Goal: Task Accomplishment & Management: Use online tool/utility

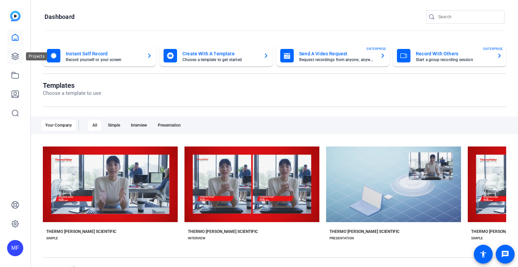
click at [17, 53] on icon at bounding box center [15, 56] width 8 height 8
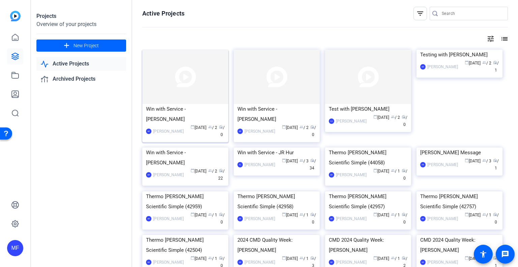
click at [194, 78] on img at bounding box center [185, 77] width 86 height 54
click at [171, 86] on img at bounding box center [185, 77] width 86 height 54
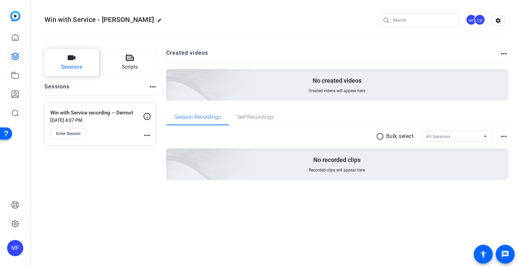
click at [78, 56] on button "Sessions" at bounding box center [72, 62] width 54 height 27
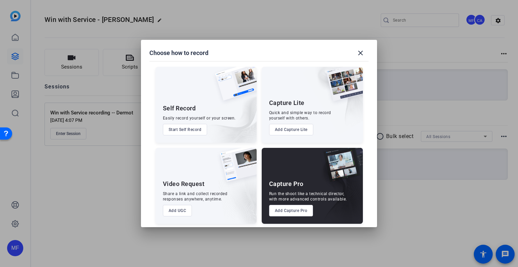
click at [298, 210] on button "Add Capture Pro" at bounding box center [291, 210] width 44 height 11
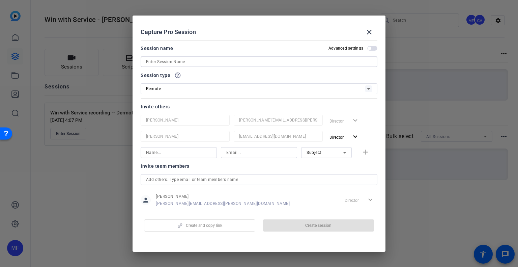
click at [190, 59] on input at bounding box center [259, 62] width 226 height 8
click at [372, 31] on mat-icon "close" at bounding box center [369, 32] width 8 height 8
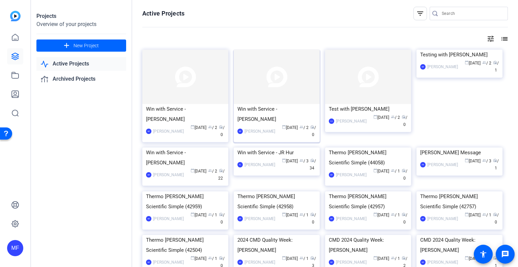
click at [269, 71] on img at bounding box center [277, 77] width 86 height 54
click at [178, 70] on img at bounding box center [185, 77] width 86 height 54
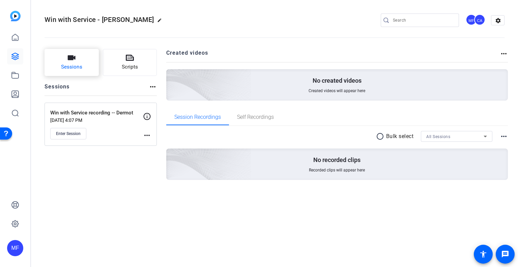
click at [73, 62] on icon "button" at bounding box center [71, 58] width 8 height 8
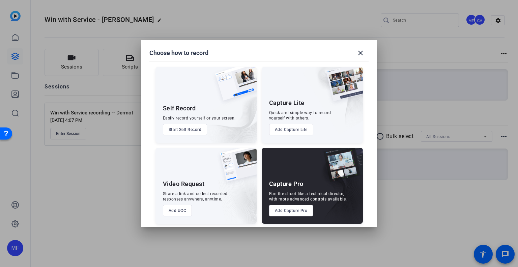
click at [297, 211] on button "Add Capture Pro" at bounding box center [291, 210] width 44 height 11
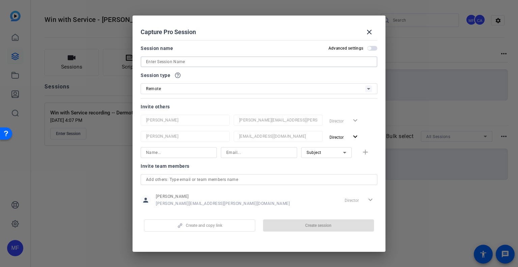
click at [203, 64] on input at bounding box center [259, 62] width 226 height 8
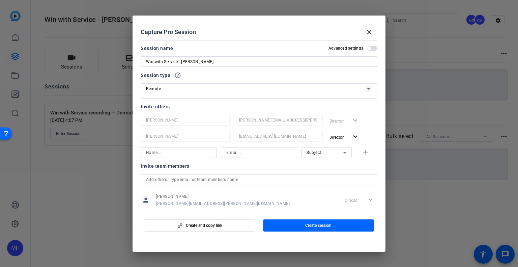
type input "Win with Service - [PERSON_NAME]"
click at [189, 149] on input at bounding box center [178, 152] width 65 height 8
type input "j"
type input "[PERSON_NAME]"
click at [248, 153] on input at bounding box center [258, 152] width 65 height 8
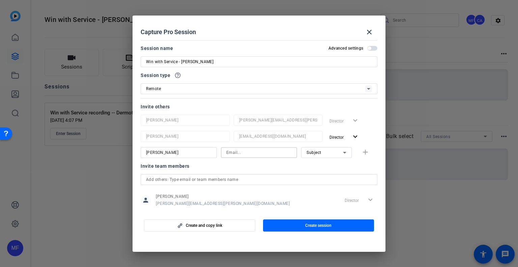
paste input "[PERSON_NAME][EMAIL_ADDRESS][DOMAIN_NAME]"
type input "[PERSON_NAME][EMAIL_ADDRESS][DOMAIN_NAME]"
click at [356, 150] on span "button" at bounding box center [367, 152] width 22 height 16
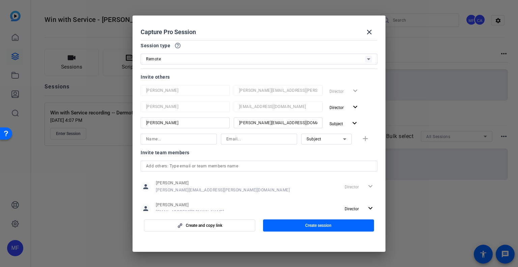
scroll to position [50, 0]
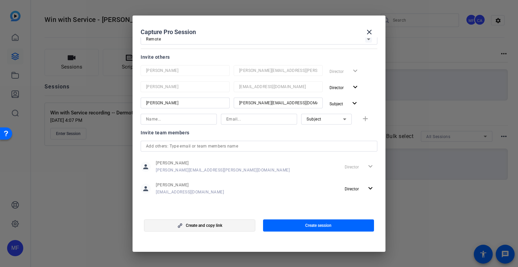
click at [237, 227] on span "button" at bounding box center [199, 225] width 111 height 16
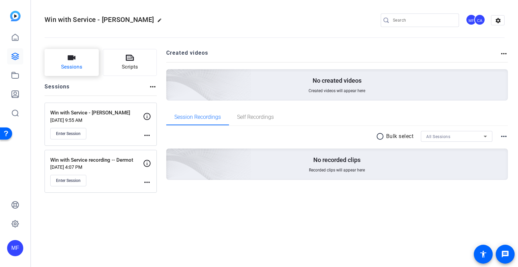
click at [92, 62] on button "Sessions" at bounding box center [72, 62] width 54 height 27
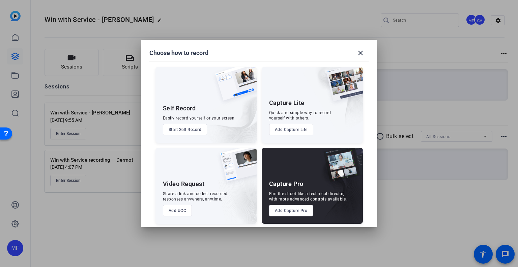
click at [287, 210] on button "Add Capture Pro" at bounding box center [291, 210] width 44 height 11
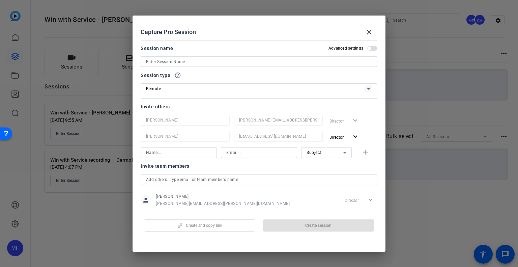
click at [175, 61] on input at bounding box center [259, 62] width 226 height 8
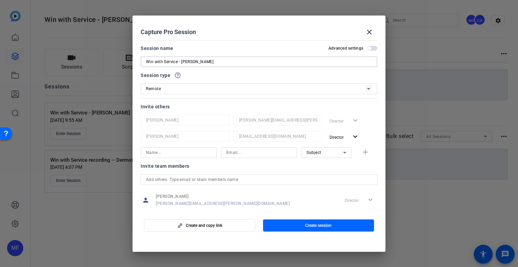
click at [207, 63] on input "Win with Service - [PERSON_NAME]" at bounding box center [259, 62] width 226 height 8
drag, startPoint x: 213, startPoint y: 61, endPoint x: 182, endPoint y: 63, distance: 31.2
click at [182, 63] on input "Win with Service - [PERSON_NAME][DATE]" at bounding box center [259, 62] width 226 height 8
type input "Win with Service - [PERSON_NAME][DATE]"
click at [173, 155] on input at bounding box center [178, 152] width 65 height 8
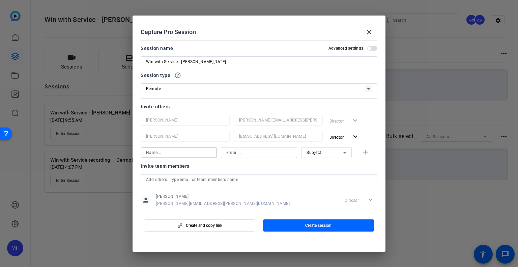
paste input "[PERSON_NAME][DATE]"
type input "[PERSON_NAME][DATE]"
click at [232, 148] on div at bounding box center [258, 152] width 65 height 11
click at [232, 149] on input at bounding box center [258, 152] width 65 height 8
paste input "[PERSON_NAME][EMAIL_ADDRESS][DATE][DOMAIN_NAME]"
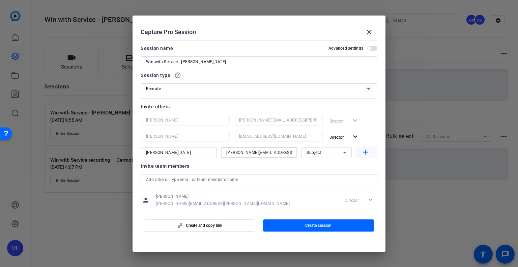
type input "[PERSON_NAME][EMAIL_ADDRESS][DATE][DOMAIN_NAME]"
click at [361, 154] on mat-icon "add" at bounding box center [365, 152] width 8 height 8
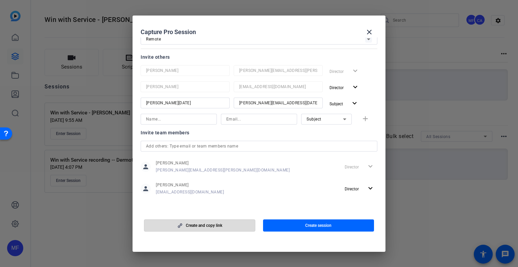
click at [233, 226] on span "button" at bounding box center [199, 225] width 111 height 16
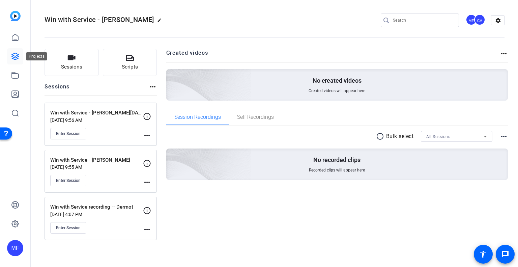
click at [12, 56] on icon at bounding box center [15, 56] width 7 height 7
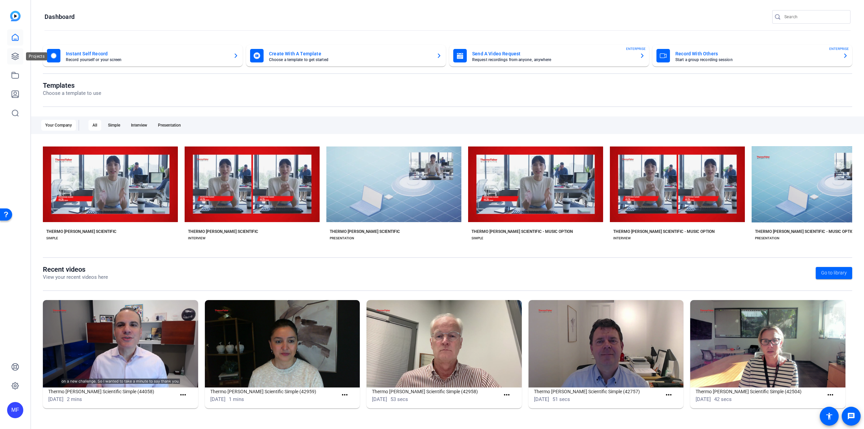
click at [8, 51] on link at bounding box center [15, 56] width 16 height 16
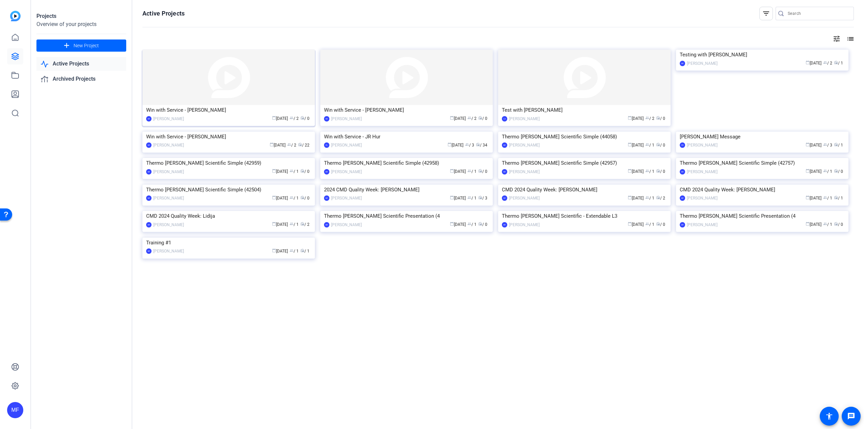
click at [211, 83] on img at bounding box center [228, 77] width 172 height 55
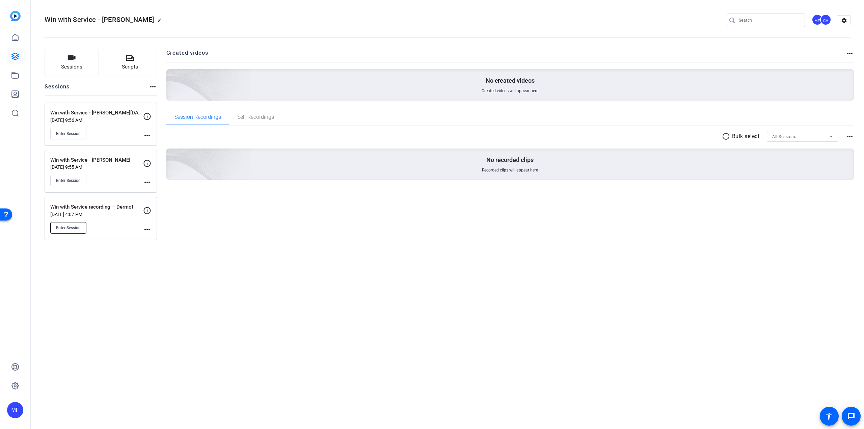
click at [68, 228] on span "Enter Session" at bounding box center [68, 227] width 25 height 5
click at [478, 238] on div "Created videos more_horiz No created videos Created videos will appear here Ses…" at bounding box center [510, 144] width 688 height 191
drag, startPoint x: 106, startPoint y: 132, endPoint x: 115, endPoint y: 132, distance: 9.8
click at [106, 132] on div "Enter Session" at bounding box center [96, 133] width 93 height 11
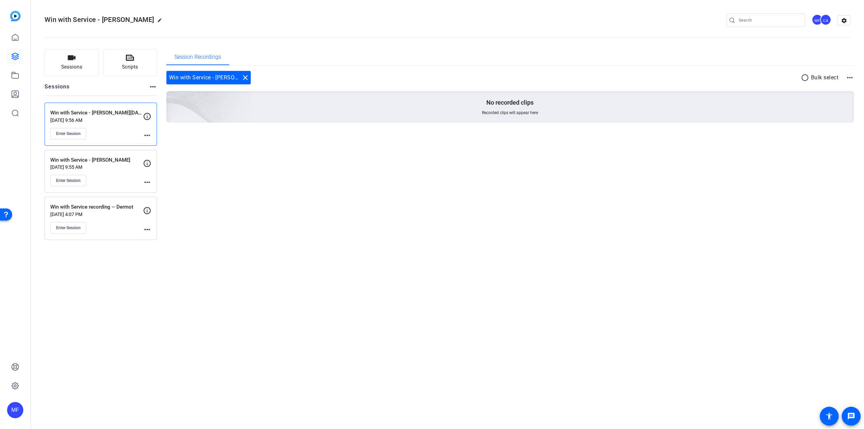
click at [148, 135] on mat-icon "more_horiz" at bounding box center [147, 135] width 8 height 8
click at [150, 143] on span "Edit Session" at bounding box center [163, 145] width 31 height 8
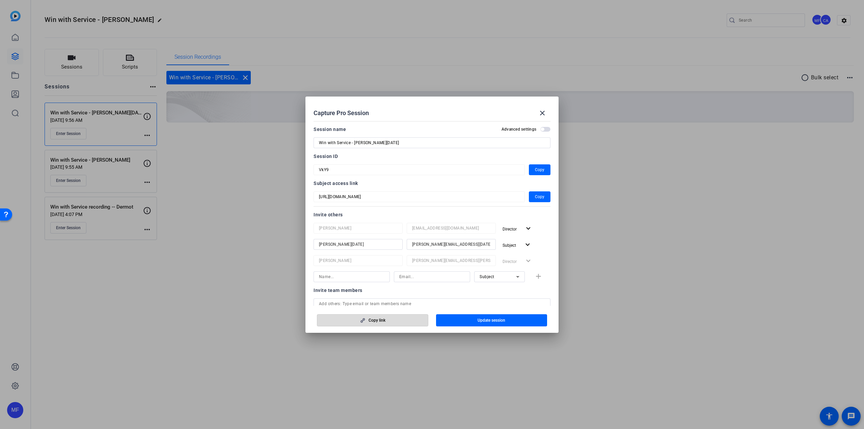
click at [352, 319] on span "button" at bounding box center [372, 320] width 111 height 16
click at [495, 308] on mat-dialog-actions "Copy link Update session" at bounding box center [431, 319] width 253 height 27
click at [536, 194] on span "Copy" at bounding box center [539, 197] width 9 height 8
click at [545, 115] on mat-icon "close" at bounding box center [542, 113] width 8 height 8
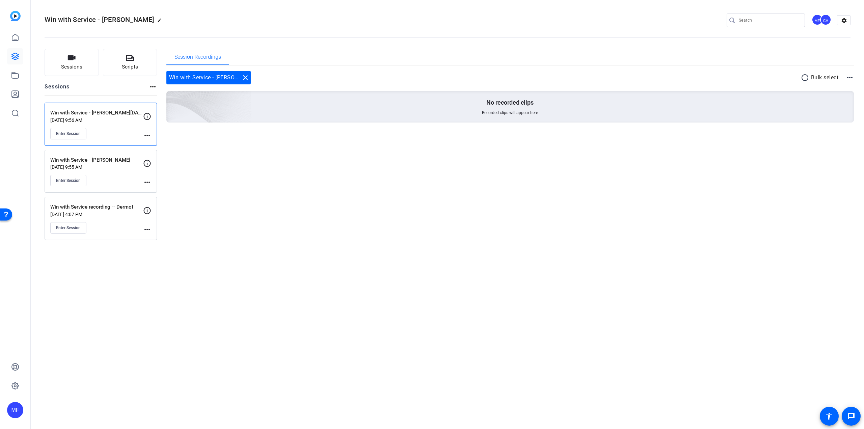
click at [145, 183] on mat-icon "more_horiz" at bounding box center [147, 182] width 8 height 8
click at [151, 194] on span "Edit Session" at bounding box center [163, 192] width 31 height 8
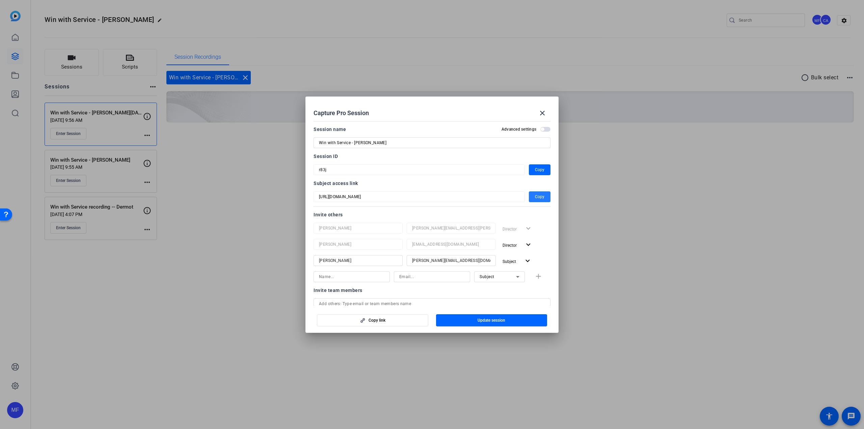
click at [536, 194] on span "Copy" at bounding box center [539, 197] width 9 height 8
click at [545, 110] on mat-icon "close" at bounding box center [542, 113] width 8 height 8
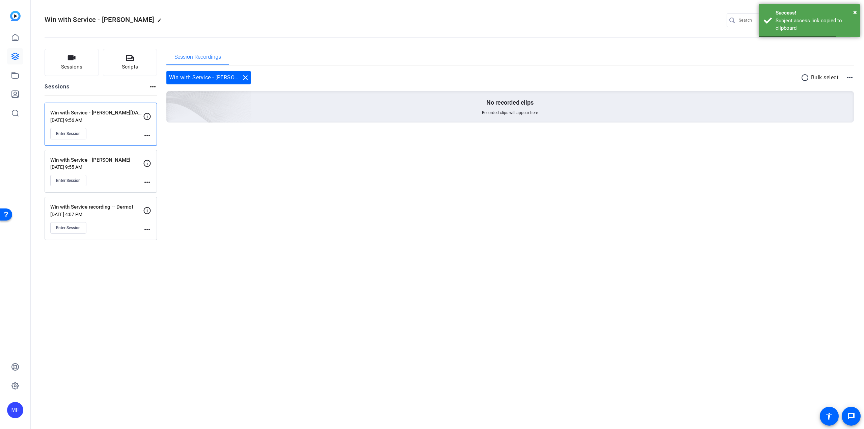
click at [323, 185] on div "Session Recordings Win with Service - Colette Dahan close radio_button_unchecke…" at bounding box center [510, 144] width 688 height 191
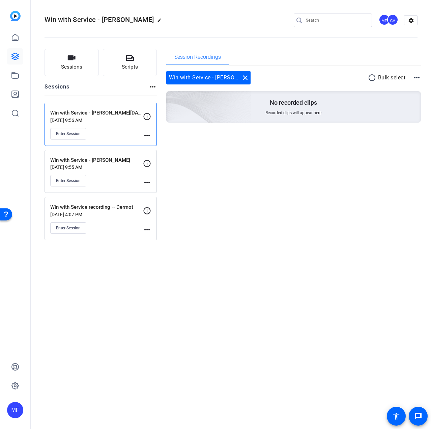
click at [145, 183] on mat-icon "more_horiz" at bounding box center [147, 182] width 8 height 8
click at [153, 190] on span "Edit Session" at bounding box center [163, 192] width 31 height 8
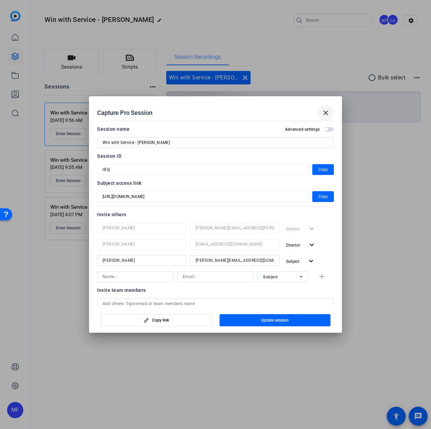
click at [326, 109] on mat-icon "close" at bounding box center [326, 113] width 8 height 8
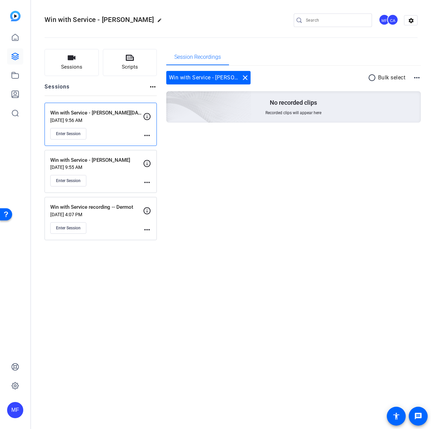
click at [147, 184] on mat-icon "more_horiz" at bounding box center [147, 182] width 8 height 8
click at [150, 195] on span "Edit Session" at bounding box center [163, 192] width 31 height 8
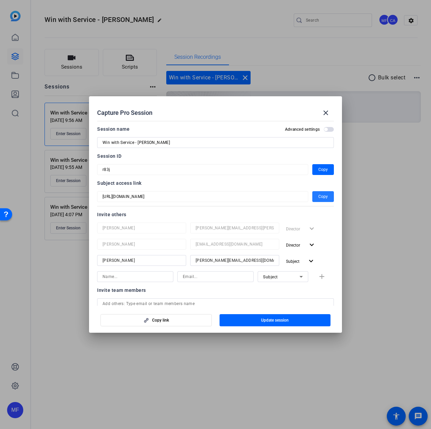
click at [321, 196] on span "Copy" at bounding box center [323, 196] width 9 height 8
click at [329, 112] on mat-icon "close" at bounding box center [326, 113] width 8 height 8
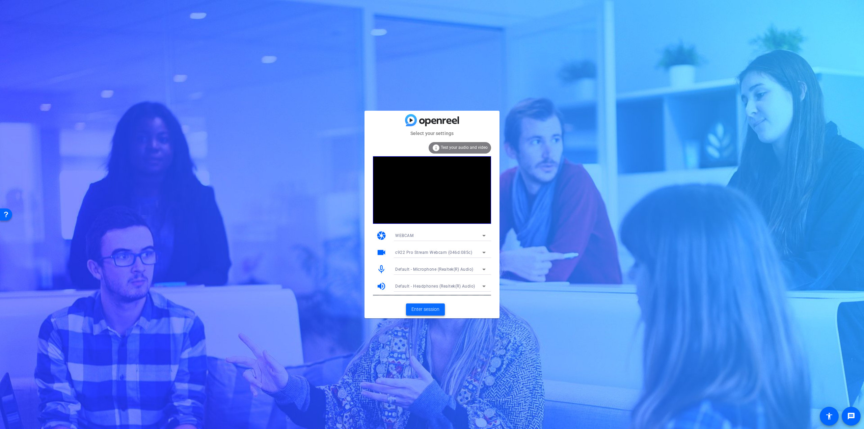
click at [424, 312] on span "Enter session" at bounding box center [425, 309] width 28 height 7
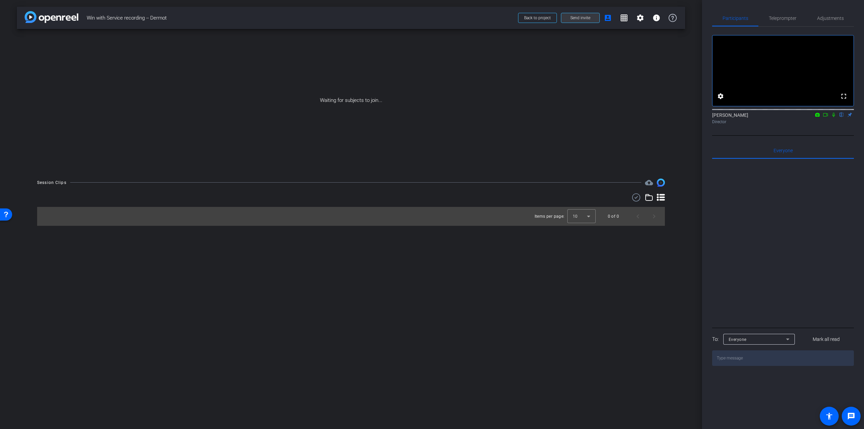
click at [583, 16] on span "Send invite" at bounding box center [580, 17] width 20 height 5
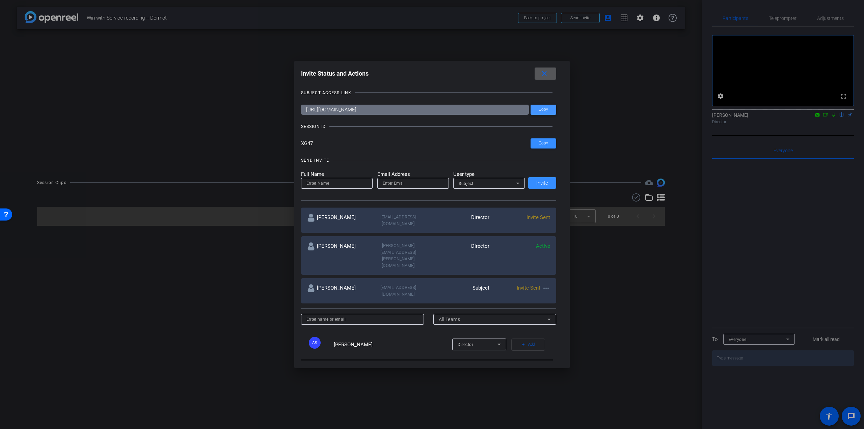
click at [545, 109] on span "Copy" at bounding box center [543, 109] width 9 height 5
click at [546, 75] on mat-icon "close" at bounding box center [544, 74] width 8 height 8
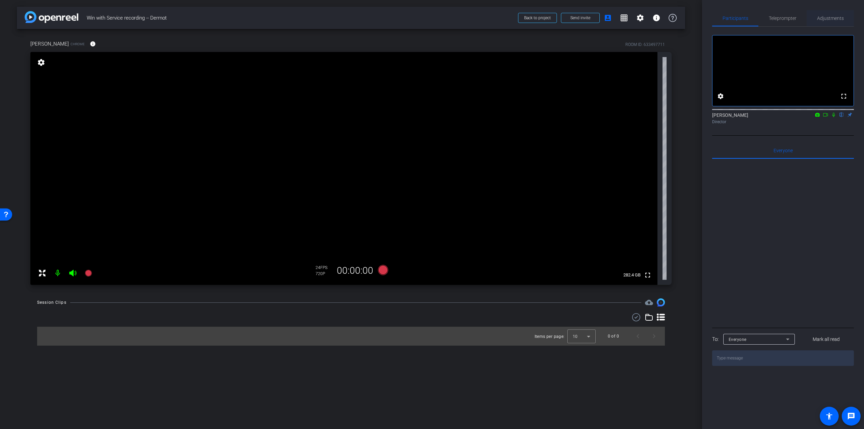
click at [825, 16] on span "Adjustments" at bounding box center [830, 18] width 27 height 5
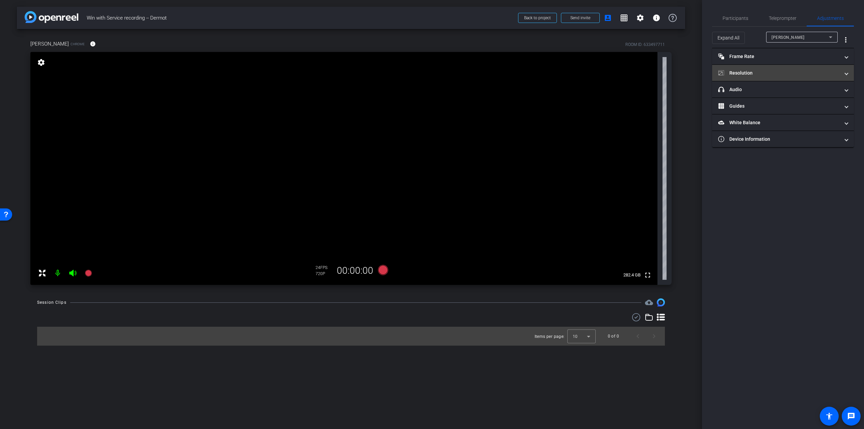
click at [738, 75] on mat-panel-title "Resolution" at bounding box center [778, 73] width 121 height 7
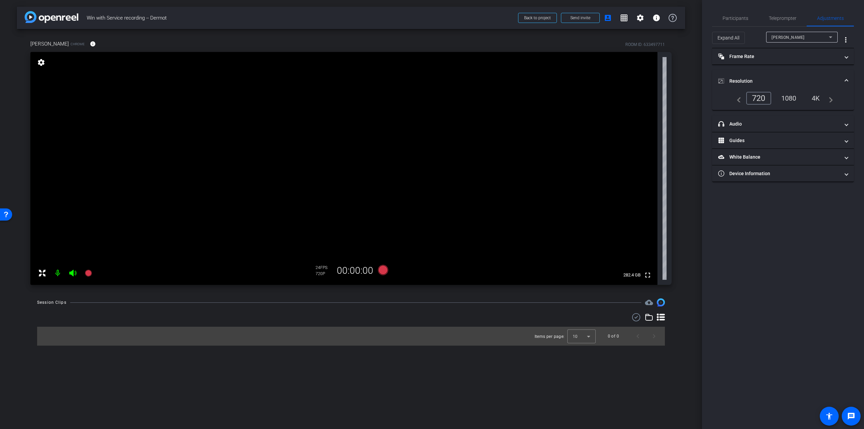
click at [789, 98] on div "1080" at bounding box center [788, 97] width 25 height 11
click at [754, 159] on mat-panel-title "White Balance White Balance" at bounding box center [778, 157] width 121 height 7
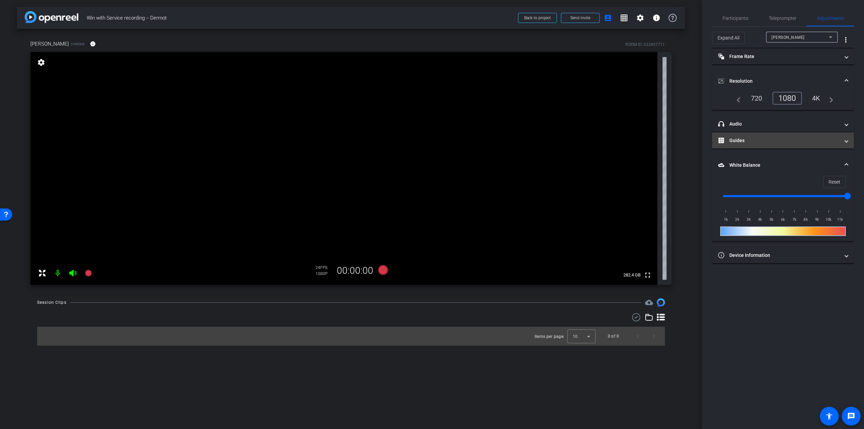
click at [730, 141] on mat-panel-title "Guides" at bounding box center [778, 140] width 121 height 7
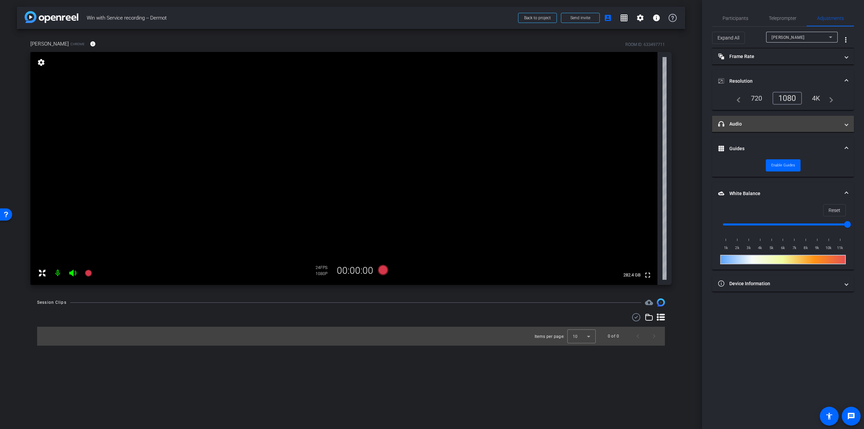
click at [730, 127] on mat-panel-title "headphone icon Audio" at bounding box center [778, 123] width 121 height 7
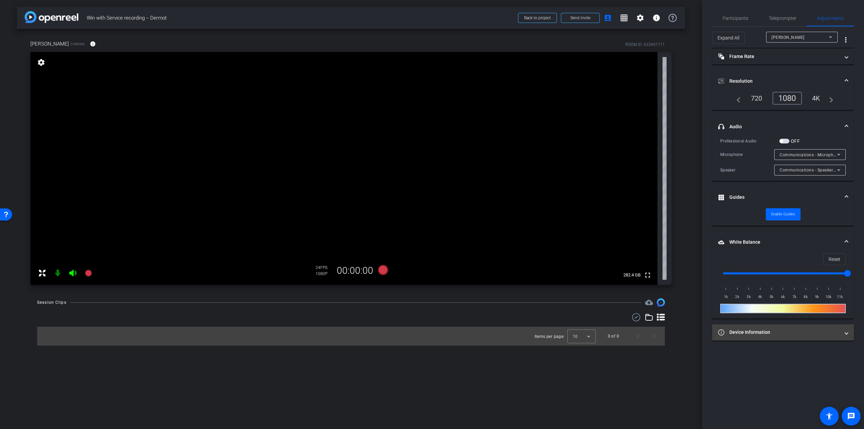
click at [751, 331] on mat-panel-title "Device Information" at bounding box center [778, 332] width 121 height 7
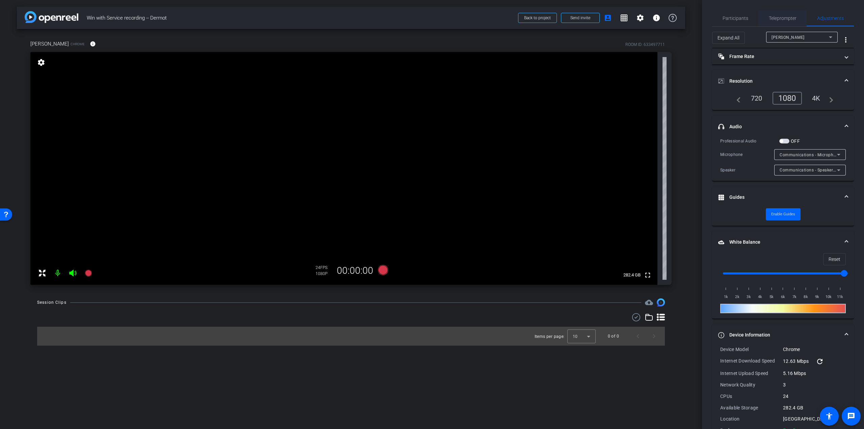
click at [775, 15] on span "Teleprompter" at bounding box center [783, 18] width 28 height 16
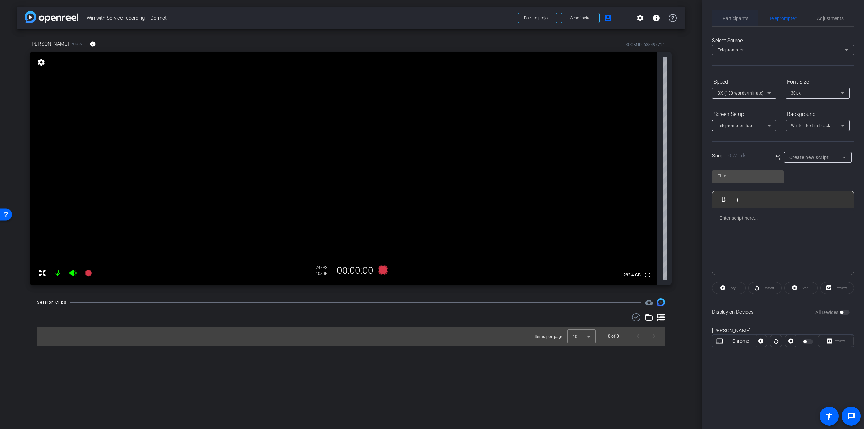
click at [740, 15] on span "Participants" at bounding box center [735, 18] width 26 height 16
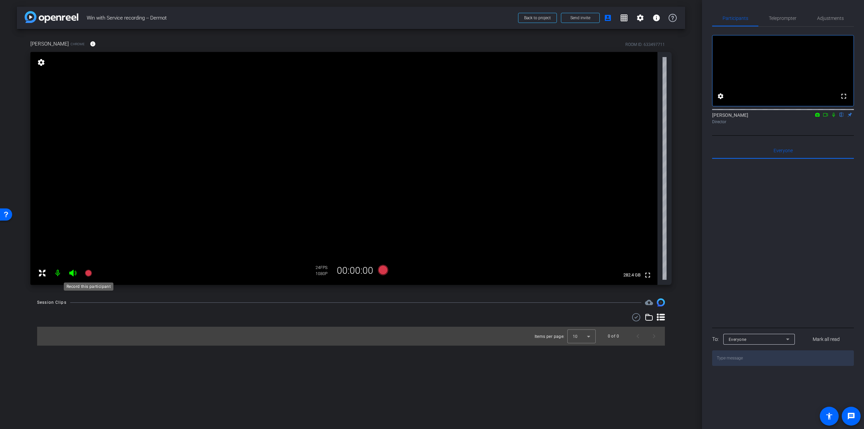
click at [88, 274] on icon at bounding box center [88, 273] width 7 height 7
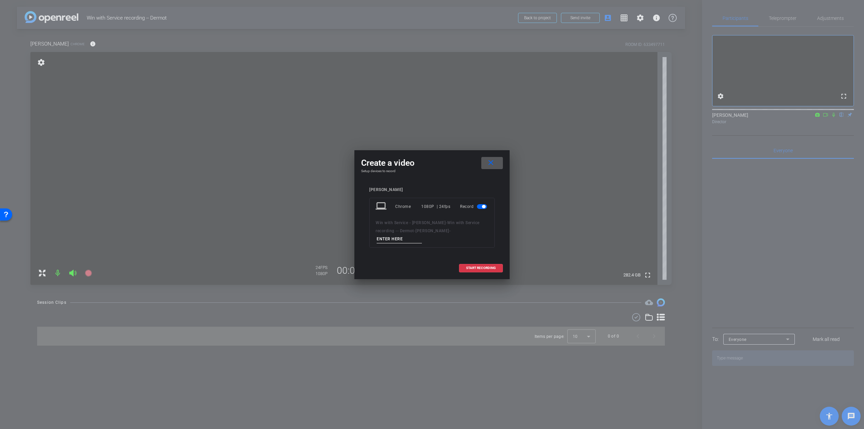
click at [410, 238] on input at bounding box center [399, 239] width 45 height 8
type input "Q"
drag, startPoint x: 413, startPoint y: 237, endPoint x: 360, endPoint y: 239, distance: 53.0
click at [360, 239] on div "Create a video close Setup devices to record Dermot McGurrell laptop Chrome 108…" at bounding box center [431, 214] width 155 height 129
type input "Dermot - Q1 - take 1"
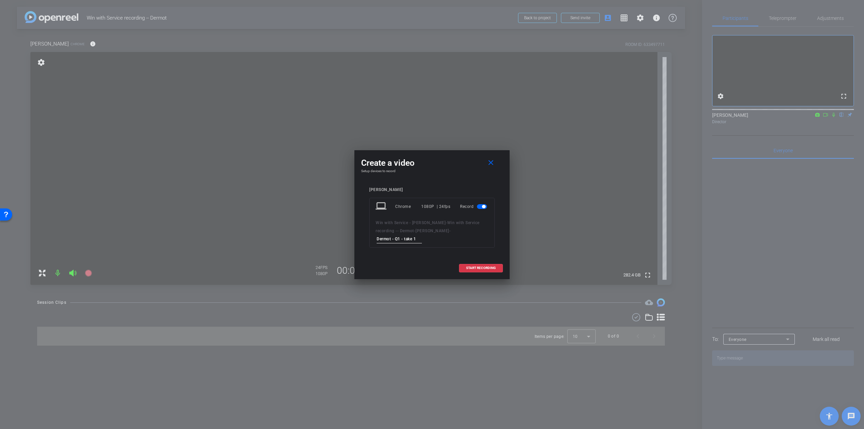
click at [437, 237] on div "Win with Service - Dermot McGurrell - Win with Service recording -- Dermot - De…" at bounding box center [432, 231] width 113 height 25
drag, startPoint x: 433, startPoint y: 155, endPoint x: 541, endPoint y: 234, distance: 134.4
click at [541, 234] on div "Create a video close Setup devices to record Dermot McGurrell laptop Chrome 108…" at bounding box center [432, 214] width 864 height 429
click at [412, 160] on div "Create a video close" at bounding box center [432, 163] width 142 height 12
drag, startPoint x: 421, startPoint y: 161, endPoint x: 424, endPoint y: 168, distance: 7.7
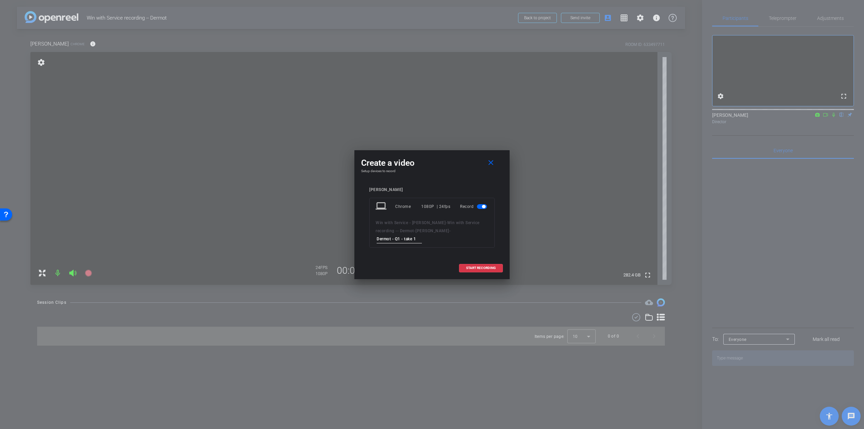
click at [421, 162] on div "Create a video close" at bounding box center [432, 163] width 142 height 12
click at [426, 167] on div "Create a video close" at bounding box center [432, 163] width 142 height 12
click at [473, 267] on span "START RECORDING" at bounding box center [481, 267] width 30 height 3
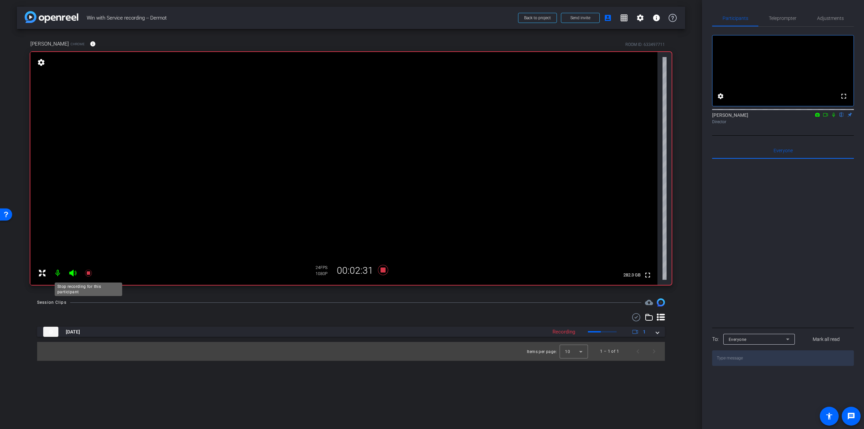
click at [87, 273] on icon at bounding box center [88, 273] width 7 height 7
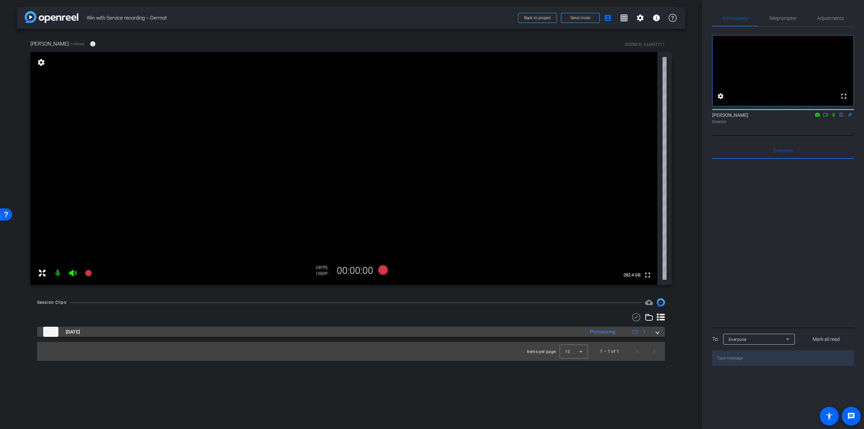
click at [657, 330] on span at bounding box center [657, 331] width 3 height 7
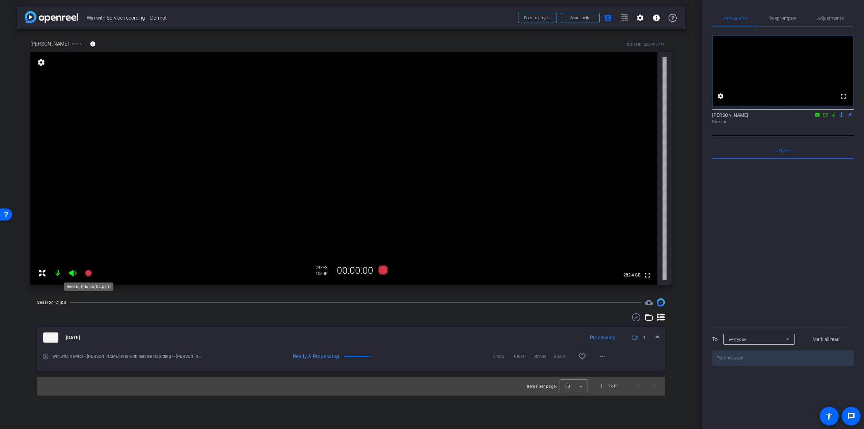
click at [88, 271] on icon at bounding box center [88, 273] width 7 height 7
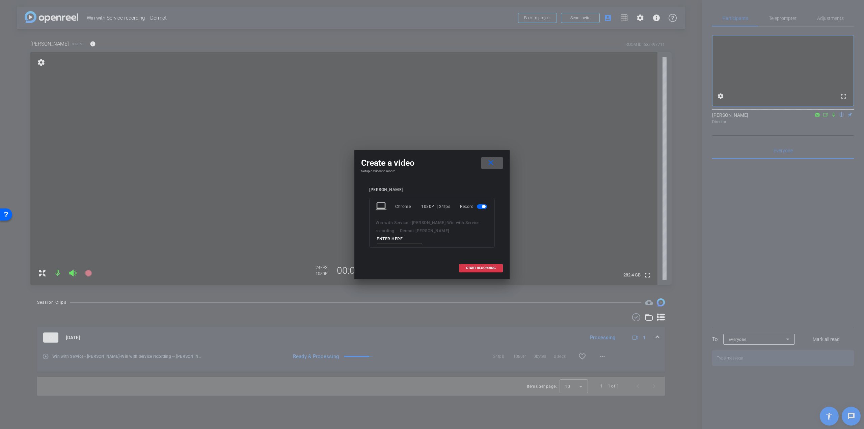
click at [397, 237] on input at bounding box center [399, 239] width 45 height 8
paste input "Dermot - Q1 - take"
click at [399, 237] on input "Dermot - Q1 - take 2" at bounding box center [399, 239] width 45 height 8
type input "Dermot - Q2 - take 1"
click at [468, 269] on span "START RECORDING" at bounding box center [481, 267] width 30 height 3
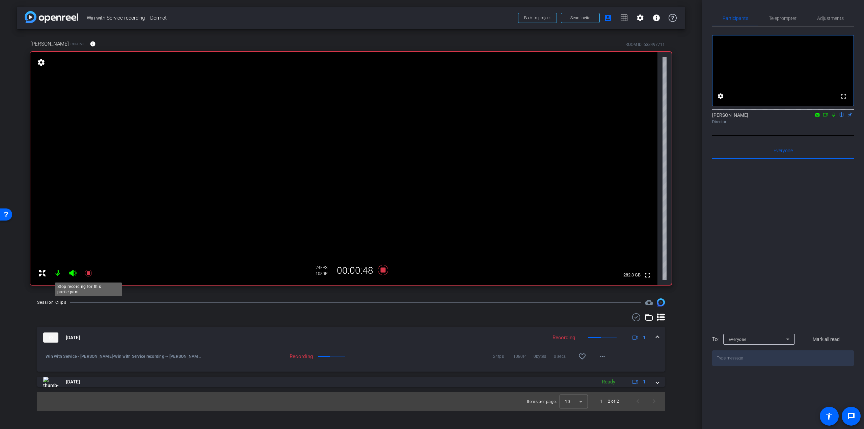
click at [91, 274] on icon at bounding box center [88, 273] width 8 height 8
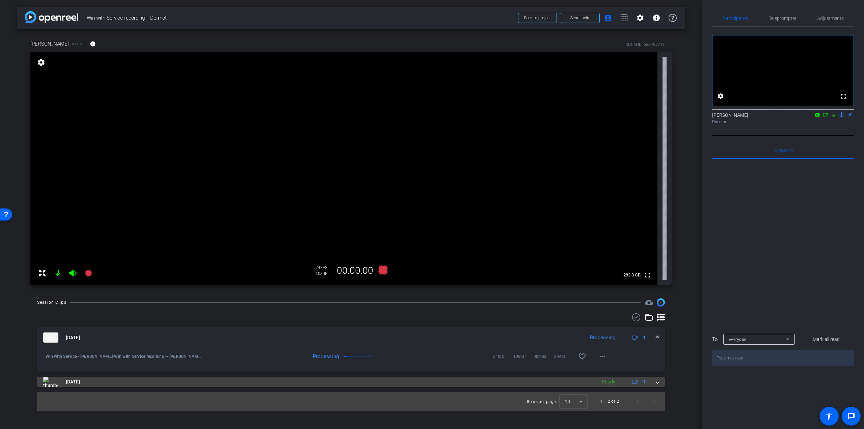
drag, startPoint x: 381, startPoint y: 379, endPoint x: 396, endPoint y: 377, distance: 16.0
click at [381, 379] on mat-panel-title "Aug 21, 2025" at bounding box center [318, 382] width 550 height 10
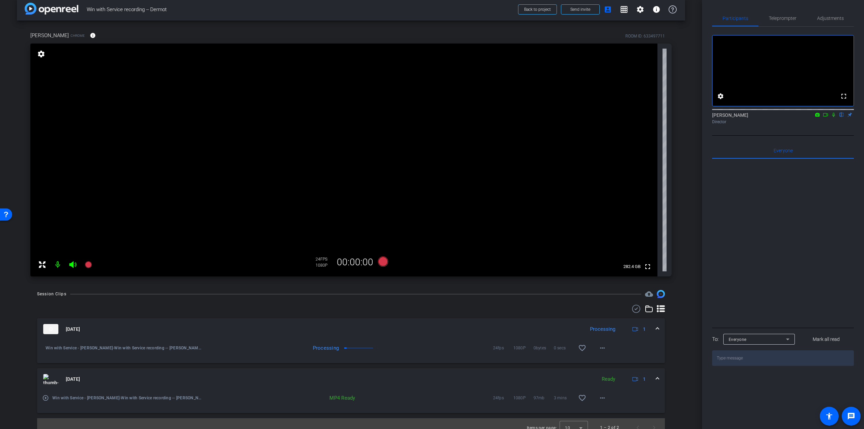
scroll to position [17, 0]
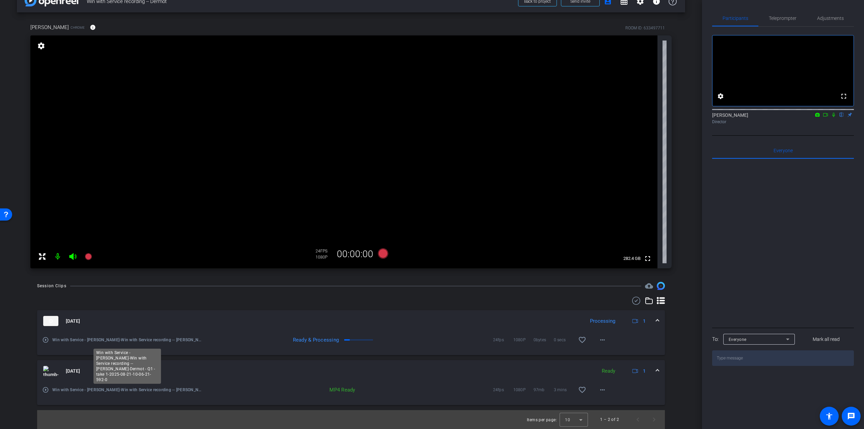
click at [58, 392] on span "Win with Service - Dermot McGurrell-Win with Service recording -- Dermot-Dermot…" at bounding box center [127, 389] width 150 height 7
click at [46, 390] on mat-icon "play_circle_outline" at bounding box center [45, 389] width 7 height 7
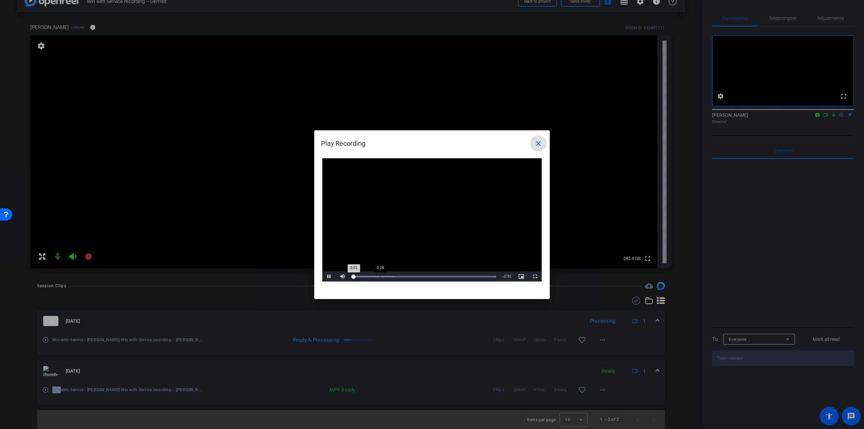
click at [381, 275] on div "Loaded : 100.00% 0:28 0:01" at bounding box center [424, 276] width 150 height 10
click at [389, 275] on div "Loaded : 100.00% 0:38 0:30" at bounding box center [424, 276] width 150 height 10
click at [396, 276] on div "Loaded : 100.00% 0:46 0:46" at bounding box center [424, 277] width 143 height 2
click at [403, 277] on div "Loaded : 100.00% 0:52 0:47" at bounding box center [424, 277] width 143 height 2
click at [398, 278] on div "Loaded : 100.00% 0:48 0:53" at bounding box center [424, 276] width 150 height 10
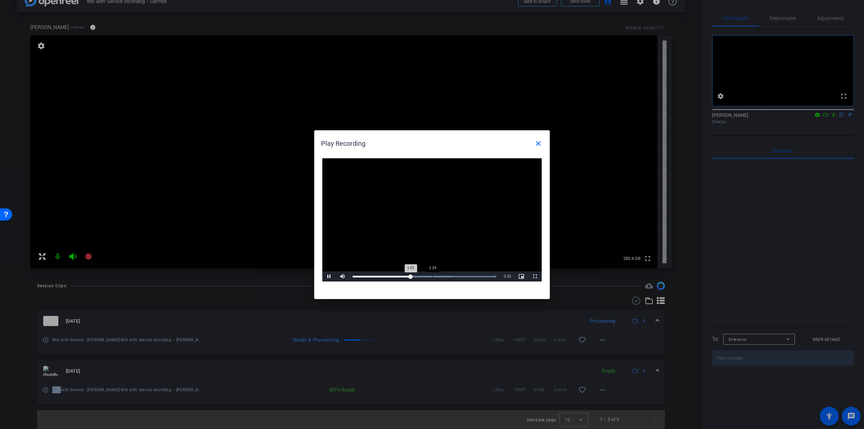
click at [432, 277] on div "Loaded : 100.00% 1:24 1:01" at bounding box center [424, 277] width 143 height 2
click at [449, 276] on div "Loaded : 100.00% 1:42 1:27" at bounding box center [424, 277] width 143 height 2
click at [329, 276] on span "Video Player" at bounding box center [328, 276] width 13 height 0
click at [539, 141] on mat-icon "close" at bounding box center [538, 143] width 8 height 8
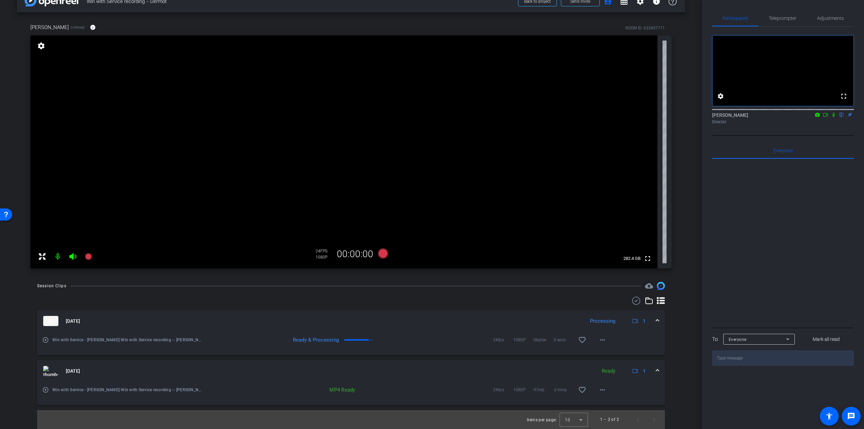
click at [253, 383] on div "MP4 Ready 24fps 1080P 97mb 3 mins favorite_border more_horiz" at bounding box center [407, 390] width 408 height 16
click at [89, 255] on icon at bounding box center [88, 256] width 7 height 7
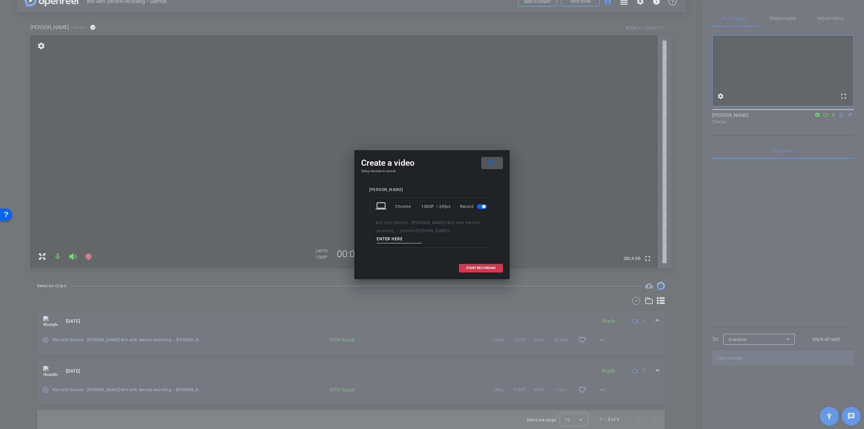
click at [415, 239] on input at bounding box center [399, 239] width 45 height 8
paste input "Dermot - Q1 - take"
type input "Dermot - Q1 - take 2"
click at [489, 266] on span "START RECORDING" at bounding box center [481, 267] width 30 height 3
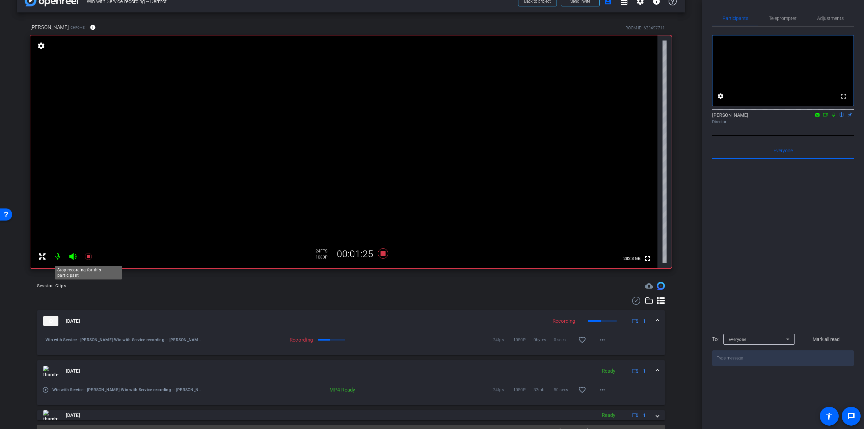
click at [87, 258] on icon at bounding box center [88, 256] width 8 height 8
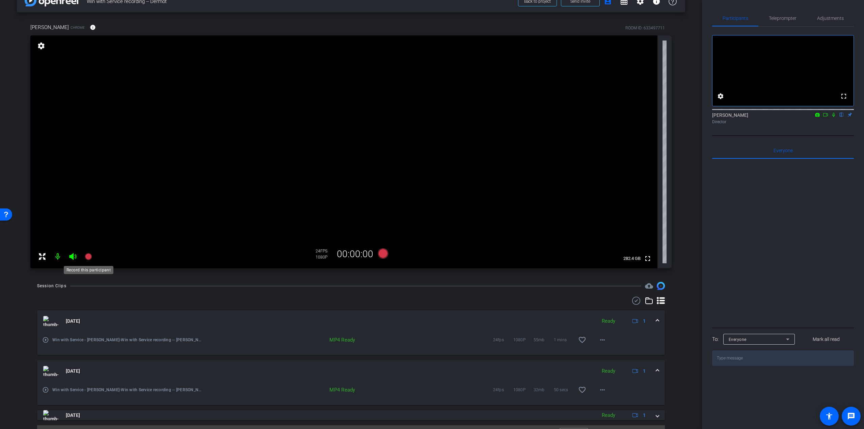
click at [87, 258] on icon at bounding box center [88, 256] width 7 height 7
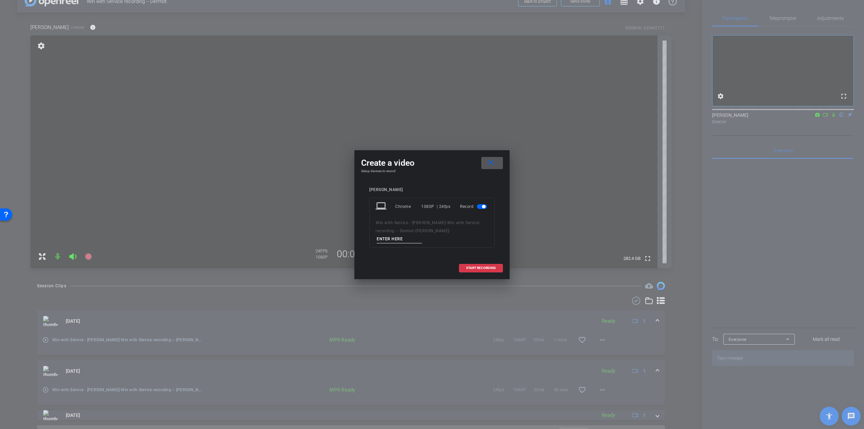
click at [394, 240] on input at bounding box center [399, 239] width 45 height 8
paste input "• Dermot to explain his involvement with the customer o Customer needed support…"
type input "• Dermot to explain his involvement with the customer o Customer needed support…"
click at [392, 242] on input at bounding box center [399, 239] width 45 height 8
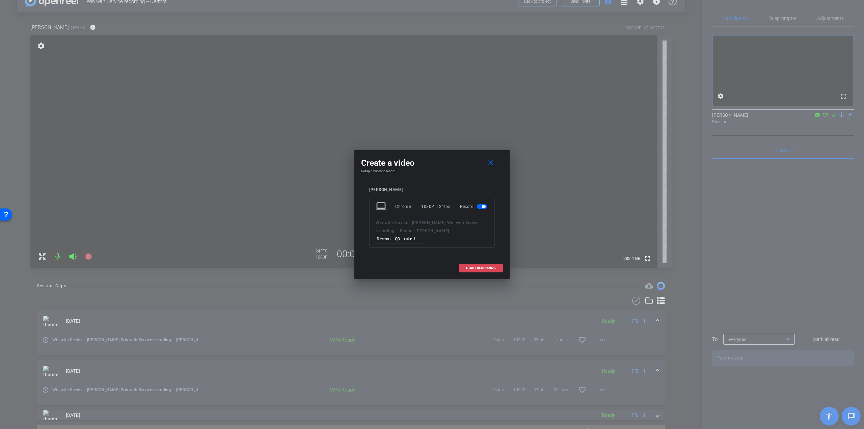
type input "Dermot - Q3 - take 1"
click at [480, 267] on span "START RECORDING" at bounding box center [481, 267] width 30 height 3
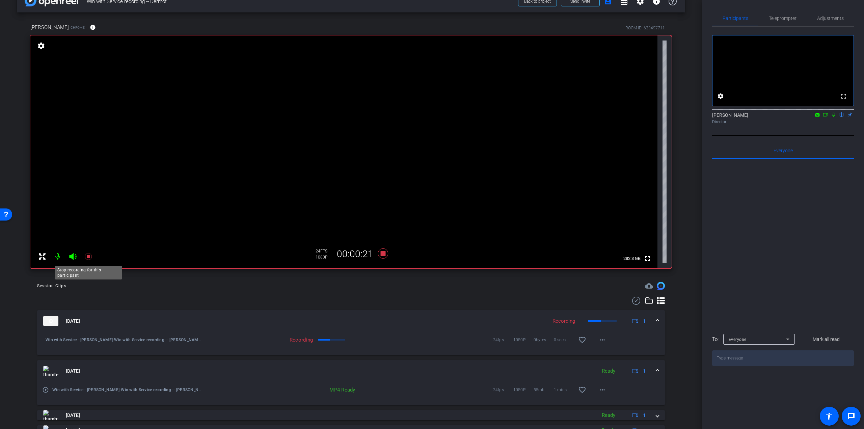
click at [91, 255] on icon at bounding box center [88, 256] width 8 height 8
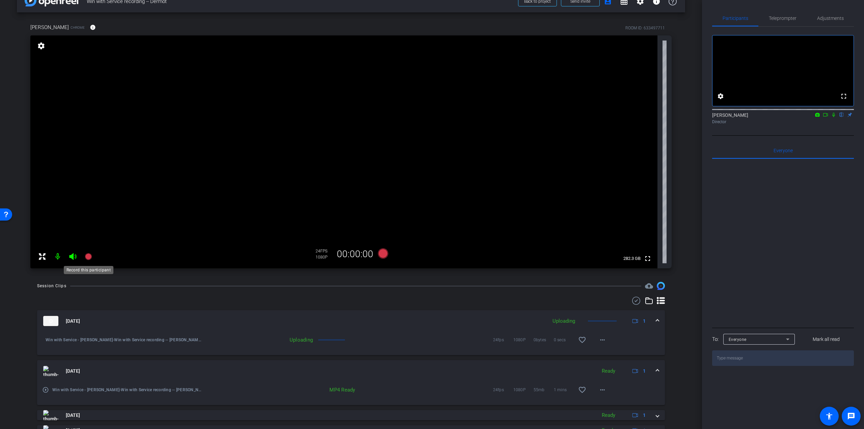
click at [90, 255] on icon at bounding box center [88, 256] width 7 height 7
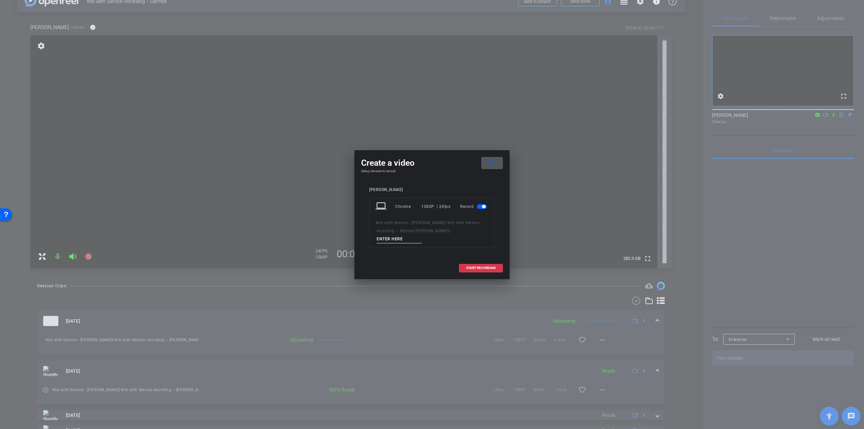
click at [383, 241] on input at bounding box center [399, 239] width 45 height 8
paste input "• Dermot to explain his involvement with the customer o Customer needed support…"
type input "Dermot - Q3 - take 2"
click at [477, 265] on span at bounding box center [480, 268] width 43 height 16
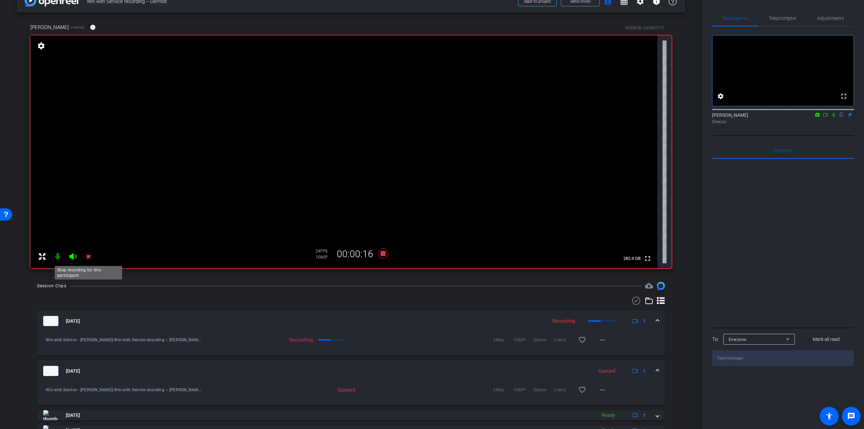
click at [91, 254] on icon at bounding box center [88, 256] width 7 height 7
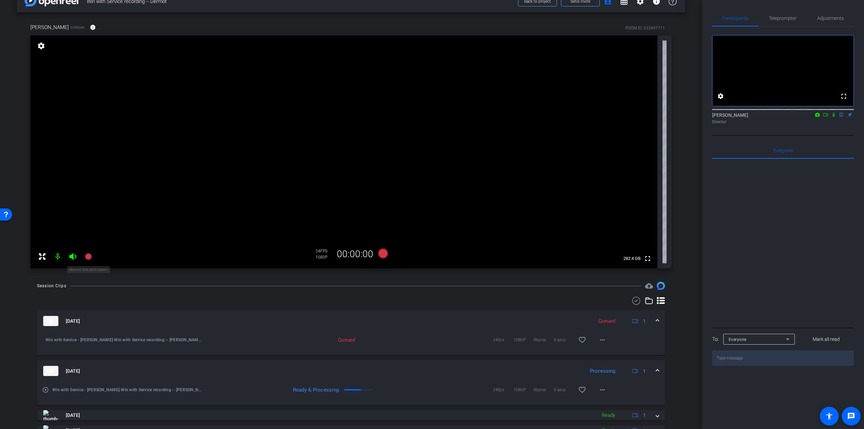
click at [87, 256] on icon at bounding box center [88, 256] width 7 height 7
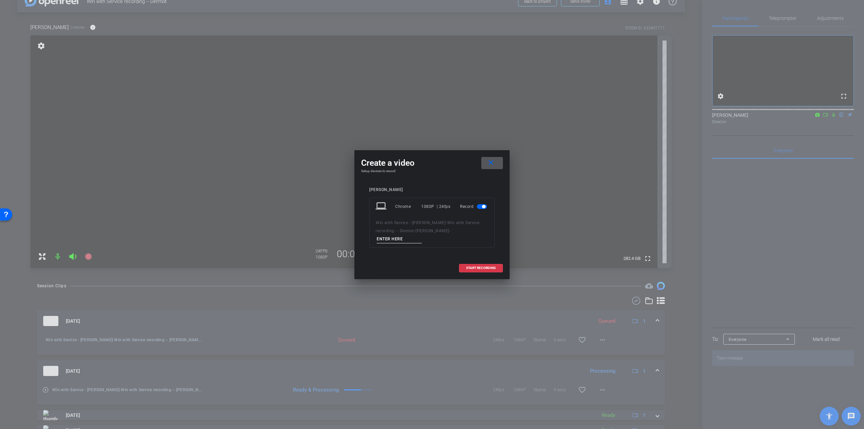
click at [409, 236] on input at bounding box center [399, 239] width 45 height 8
paste input " Dermot – Q3 – take 3"
drag, startPoint x: 415, startPoint y: 239, endPoint x: 380, endPoint y: 241, distance: 35.8
click at [380, 241] on input " Dermot – Q3 – take 3" at bounding box center [399, 239] width 45 height 8
click at [380, 239] on input " Dermot – Q3 – take 3" at bounding box center [399, 239] width 45 height 8
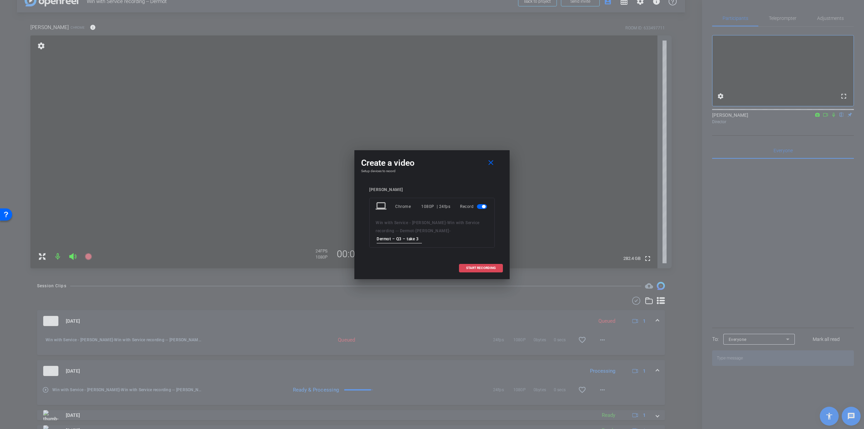
type input "Dermot – Q3 – take 3"
click at [476, 269] on span "START RECORDING" at bounding box center [481, 267] width 30 height 3
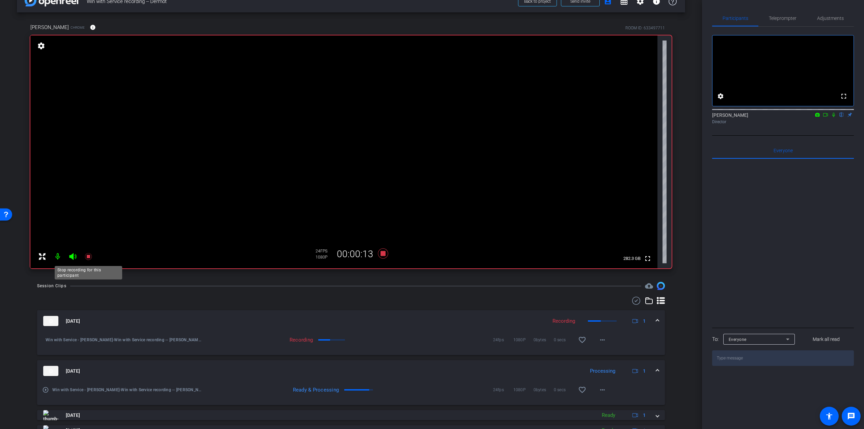
click at [88, 253] on icon at bounding box center [88, 256] width 8 height 8
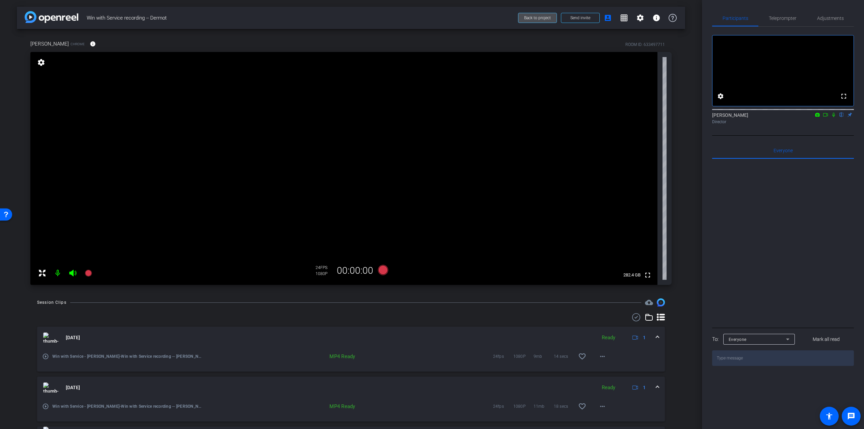
click at [530, 18] on span "Back to project" at bounding box center [537, 18] width 27 height 5
